Goal: Task Accomplishment & Management: Manage account settings

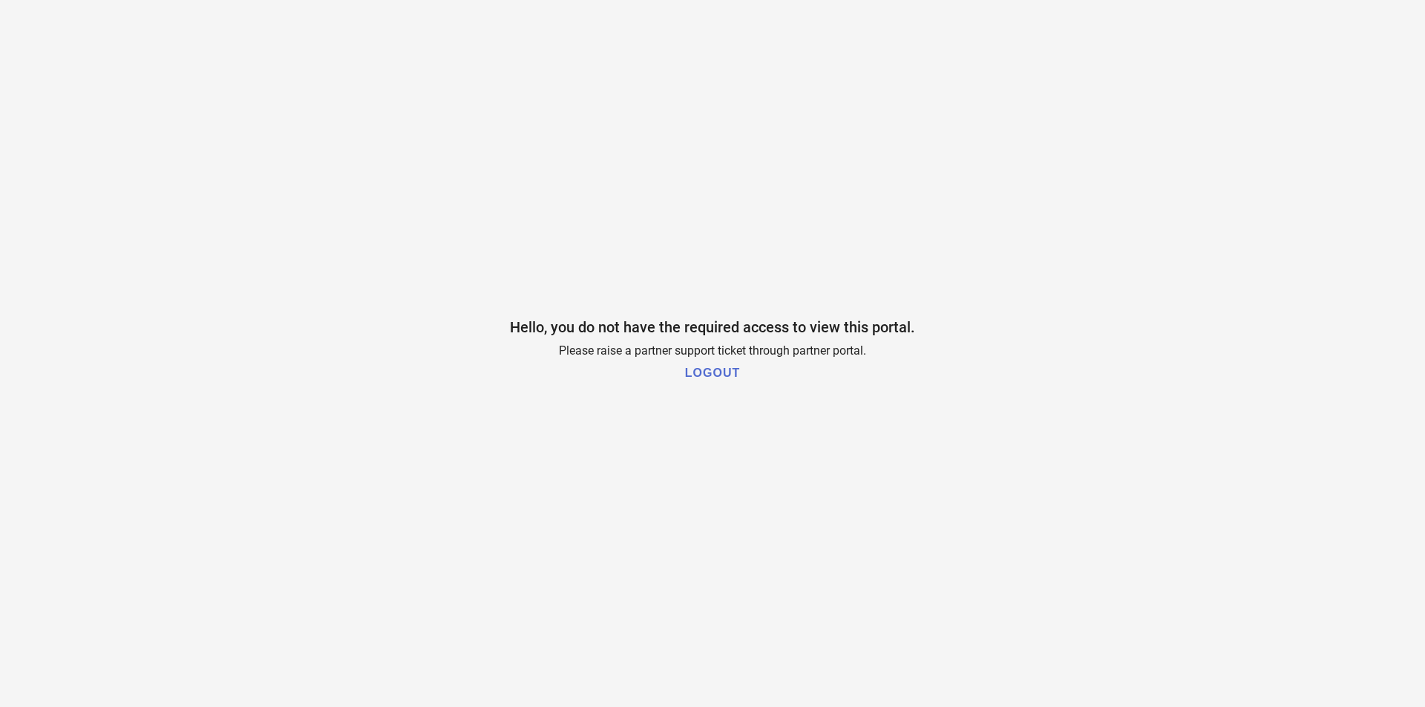
click at [724, 375] on h1 "LOGOUT" at bounding box center [712, 373] width 55 height 13
click at [721, 370] on h1 "LOGOUT" at bounding box center [712, 373] width 55 height 13
click at [701, 374] on h1 "LOGOUT" at bounding box center [712, 373] width 55 height 13
